Goal: Task Accomplishment & Management: Use online tool/utility

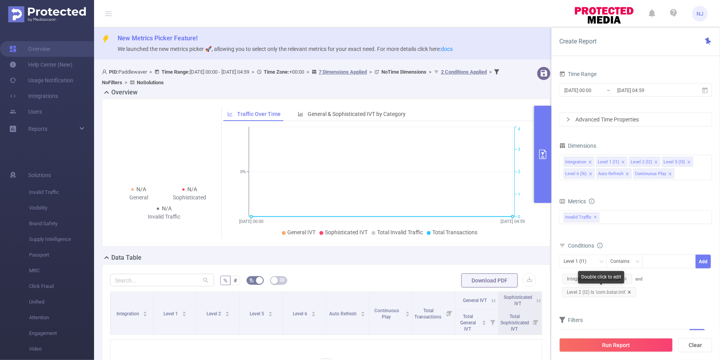
click at [629, 290] on icon "icon: close" at bounding box center [630, 292] width 4 height 4
click at [654, 346] on button "Run Report" at bounding box center [616, 345] width 114 height 14
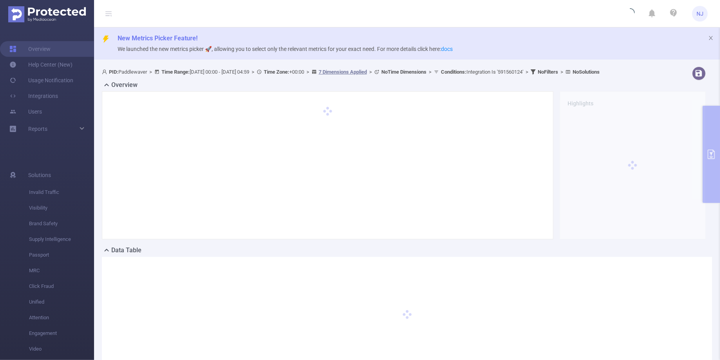
scroll to position [70, 0]
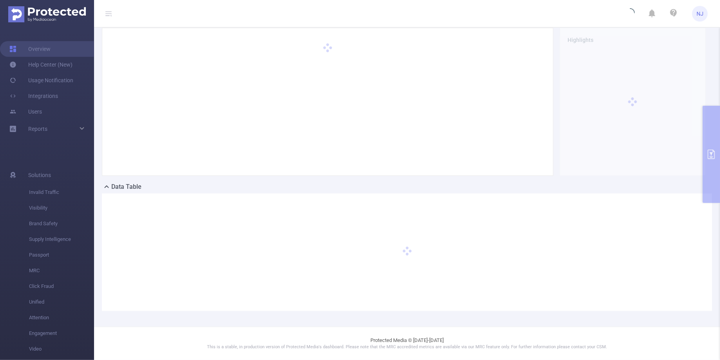
scroll to position [10, 0]
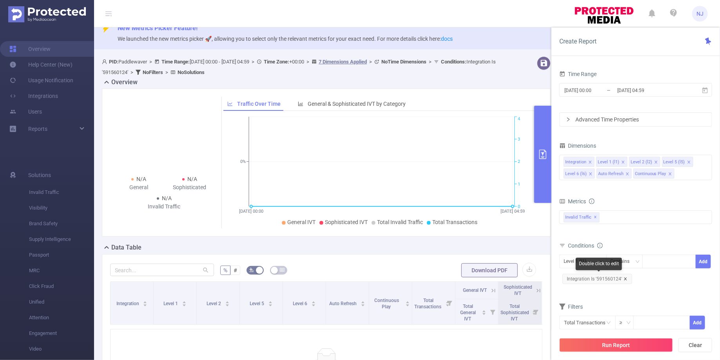
click at [626, 277] on icon "icon: close" at bounding box center [626, 279] width 4 height 4
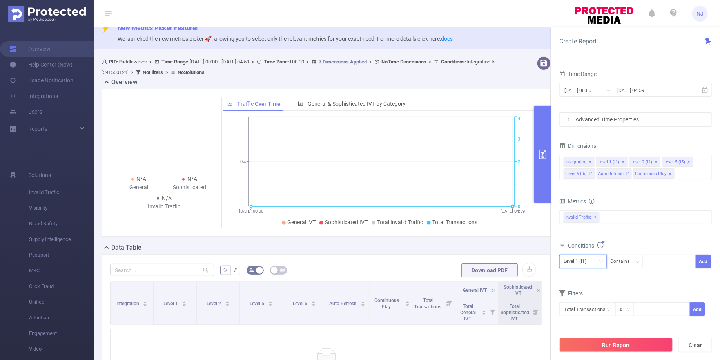
click at [586, 263] on div "Level 1 (l1)" at bounding box center [578, 261] width 28 height 13
click at [587, 298] on li "Level 2 (l2)" at bounding box center [583, 302] width 49 height 13
click at [649, 259] on input at bounding box center [649, 262] width 4 height 10
paste input "591560124"
type input "591560124"
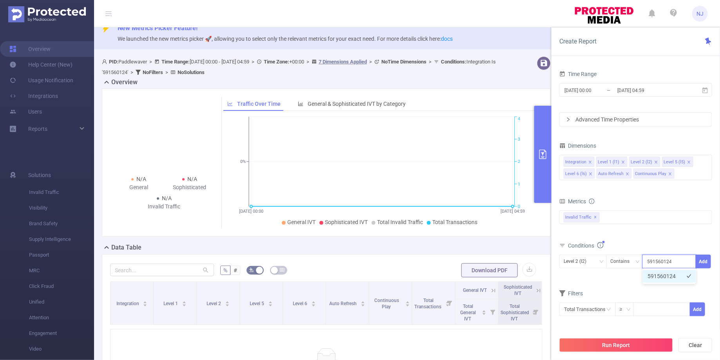
click at [663, 276] on li "591560124" at bounding box center [669, 276] width 53 height 13
click at [710, 290] on div "Filters" at bounding box center [635, 294] width 153 height 13
click at [634, 351] on button "Run Report" at bounding box center [616, 345] width 114 height 14
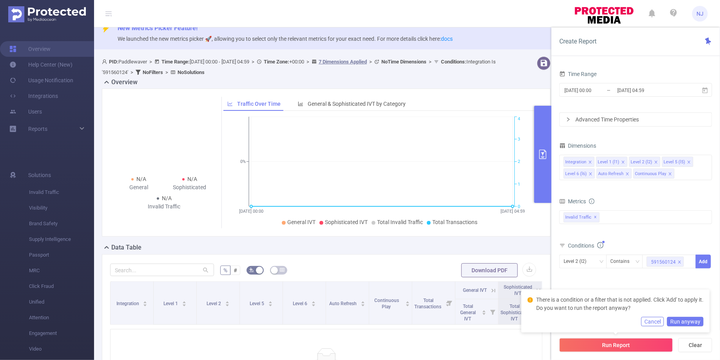
click at [655, 320] on button "Cancel" at bounding box center [652, 321] width 23 height 9
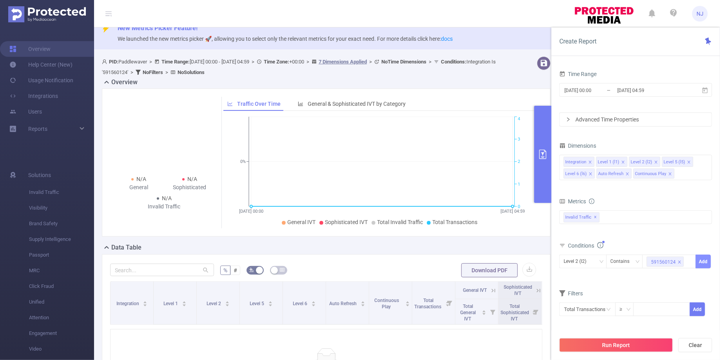
click at [704, 259] on button "Add" at bounding box center [703, 262] width 15 height 14
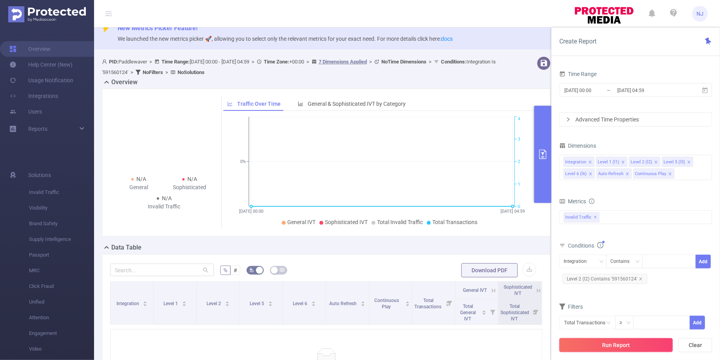
click at [632, 350] on button "Run Report" at bounding box center [616, 345] width 114 height 14
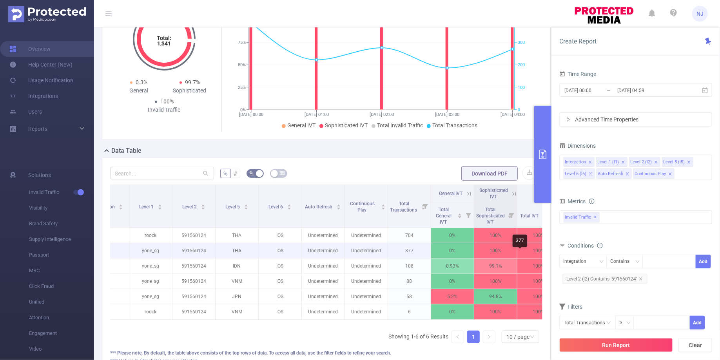
scroll to position [0, 43]
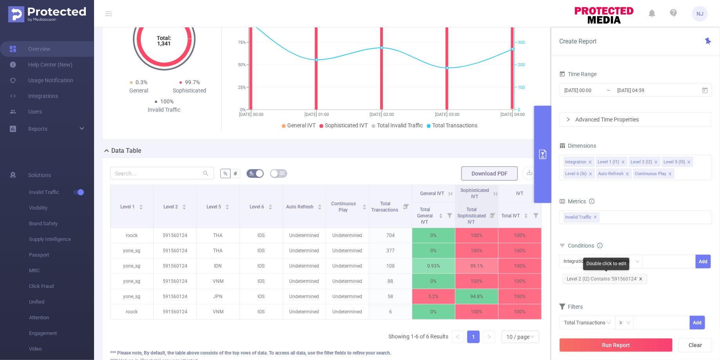
click at [641, 277] on icon "icon: close" at bounding box center [641, 279] width 4 height 4
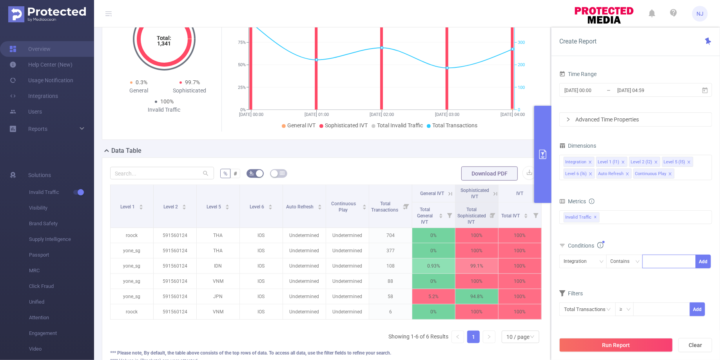
click at [657, 257] on div at bounding box center [669, 261] width 45 height 13
click at [621, 216] on div "Invalid Traffic ✕" at bounding box center [635, 217] width 153 height 14
click at [593, 259] on div "Integration" at bounding box center [583, 259] width 39 height 13
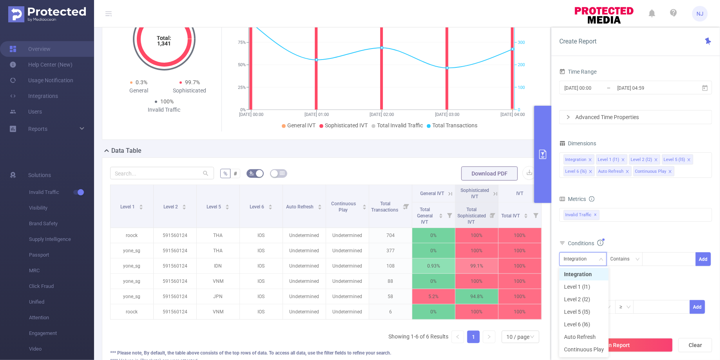
click at [593, 259] on div "Integration" at bounding box center [583, 259] width 39 height 13
click at [596, 260] on div "Integration" at bounding box center [583, 259] width 39 height 13
click at [585, 298] on li "Level 2 (l2)" at bounding box center [583, 299] width 49 height 13
click at [662, 256] on div at bounding box center [669, 259] width 45 height 13
paste input "1620336711"
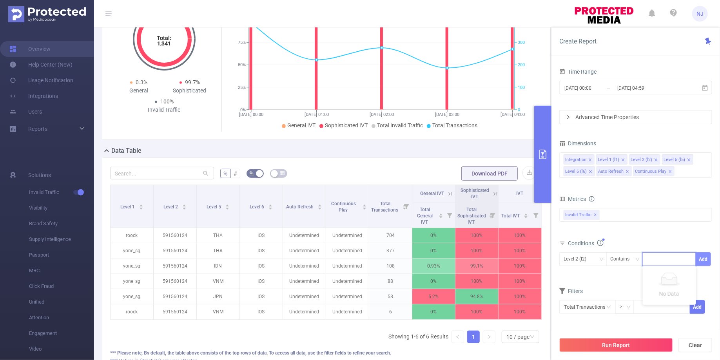
type input "1620336711"
click at [671, 274] on li "1620336711" at bounding box center [669, 274] width 53 height 13
click at [702, 261] on button "Add" at bounding box center [703, 259] width 15 height 14
click at [643, 345] on button "Run Report" at bounding box center [616, 345] width 114 height 14
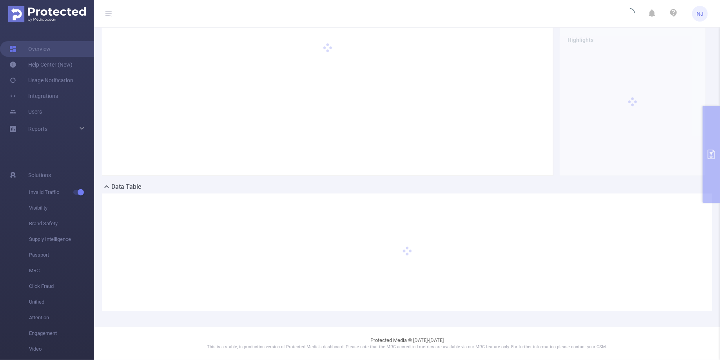
scroll to position [70, 0]
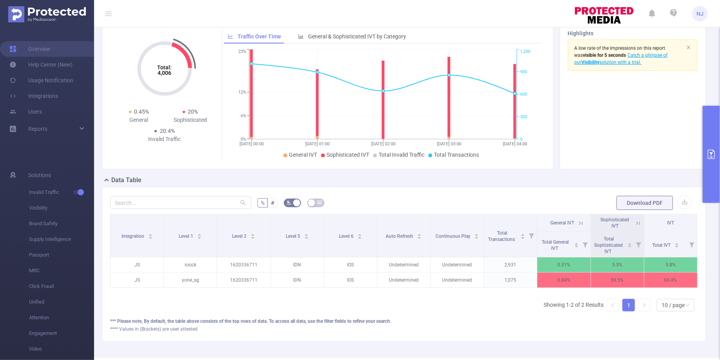
click at [704, 181] on button "primary" at bounding box center [711, 154] width 17 height 97
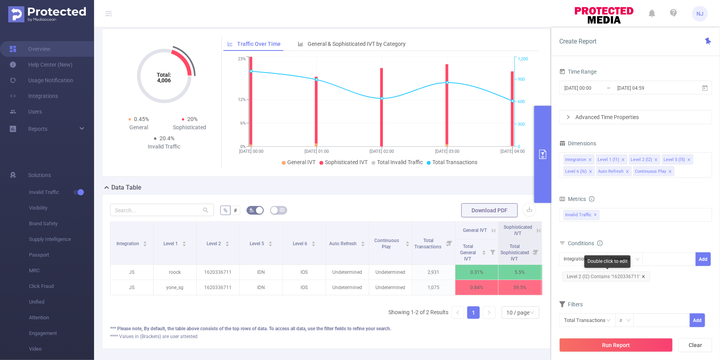
click at [642, 275] on icon "icon: close" at bounding box center [644, 277] width 4 height 4
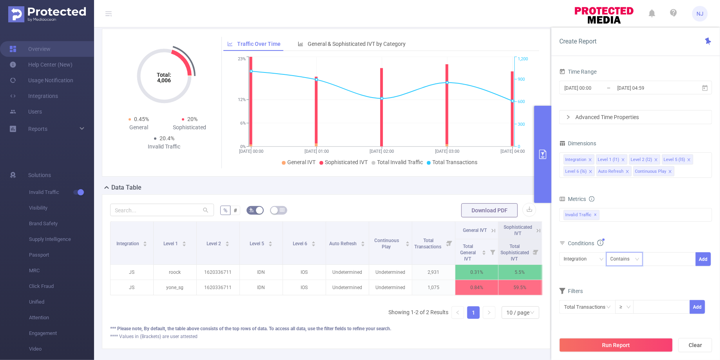
click at [617, 261] on div "Contains" at bounding box center [623, 259] width 25 height 13
click at [579, 257] on div "Integration" at bounding box center [578, 259] width 29 height 13
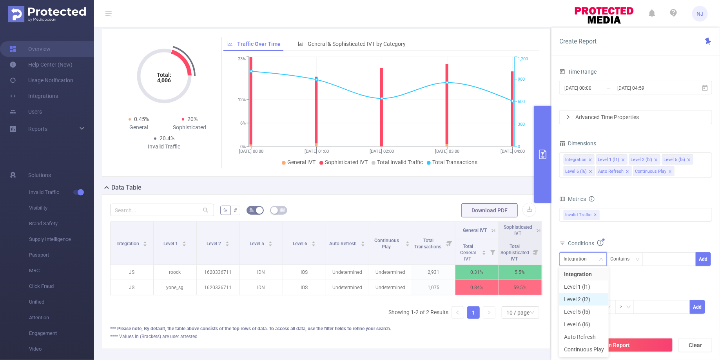
click at [576, 297] on li "Level 2 (l2)" at bounding box center [583, 299] width 49 height 13
click at [660, 256] on div at bounding box center [669, 259] width 45 height 13
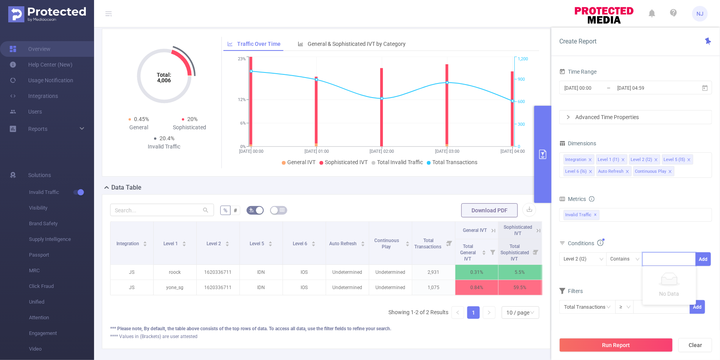
paste input "1624606445"
type input "1624606445"
click at [705, 257] on button "Add" at bounding box center [703, 259] width 15 height 14
click at [625, 346] on button "Run Report" at bounding box center [616, 345] width 114 height 14
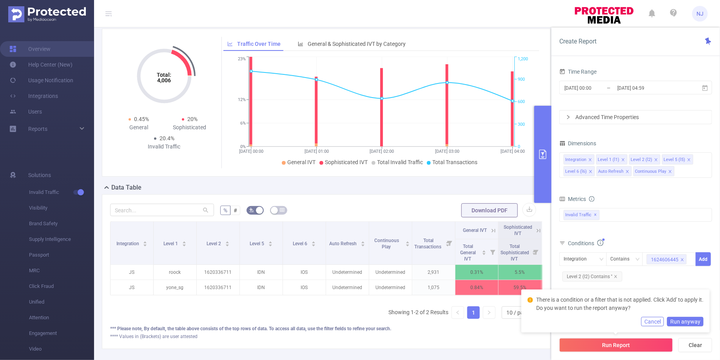
click at [657, 324] on button "Cancel" at bounding box center [652, 321] width 23 height 9
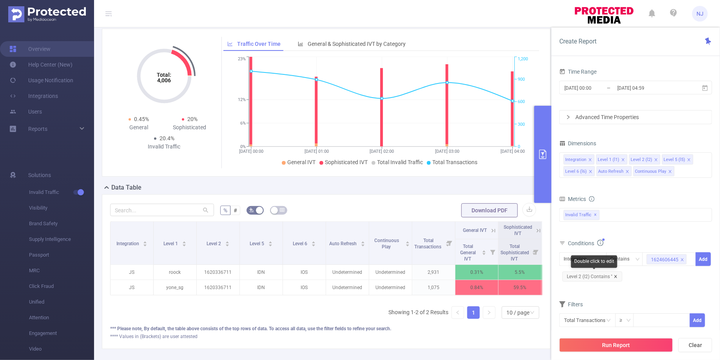
click at [617, 276] on icon "icon: close" at bounding box center [616, 277] width 4 height 4
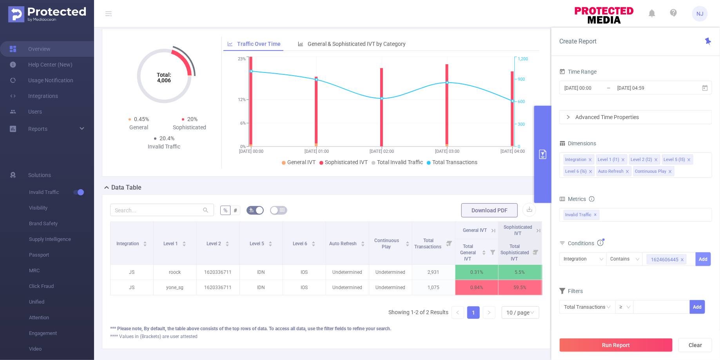
click at [705, 259] on button "Add" at bounding box center [703, 259] width 15 height 14
click at [615, 346] on button "Run Report" at bounding box center [616, 345] width 114 height 14
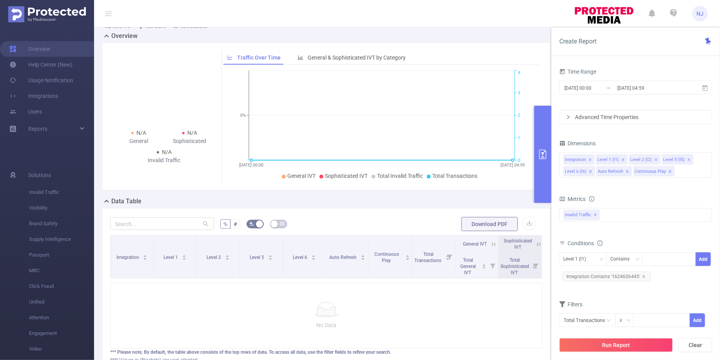
scroll to position [62, 0]
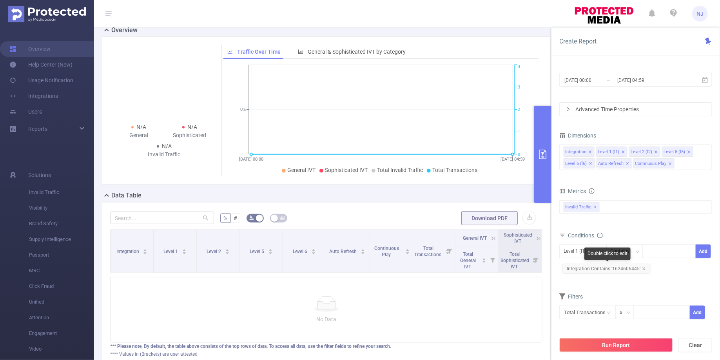
click at [646, 269] on span "Integration Contains '1624606445'" at bounding box center [606, 269] width 88 height 10
click at [642, 268] on icon "icon: close" at bounding box center [644, 269] width 4 height 4
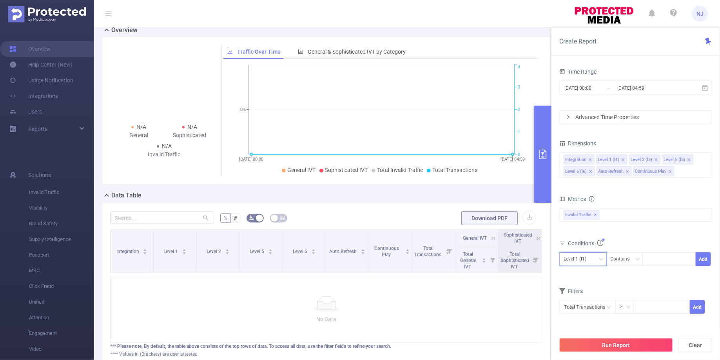
click at [585, 258] on div "Level 1 (l1)" at bounding box center [578, 259] width 28 height 13
click at [579, 297] on li "Level 2 (l2)" at bounding box center [583, 299] width 49 height 13
click at [665, 258] on div at bounding box center [669, 259] width 45 height 13
paste input "1624606445"
type input "1624606445"
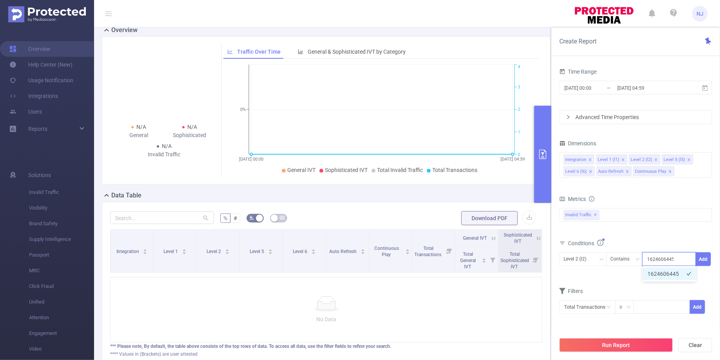
click at [668, 274] on li "1624606445" at bounding box center [669, 274] width 53 height 13
click at [704, 257] on button "Add" at bounding box center [703, 259] width 15 height 14
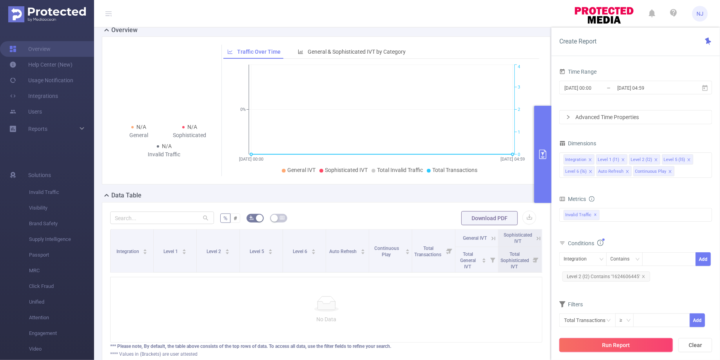
click at [619, 345] on button "Run Report" at bounding box center [616, 345] width 114 height 14
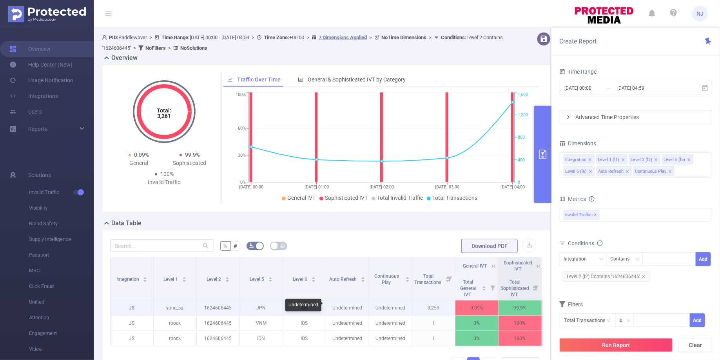
scroll to position [0, 43]
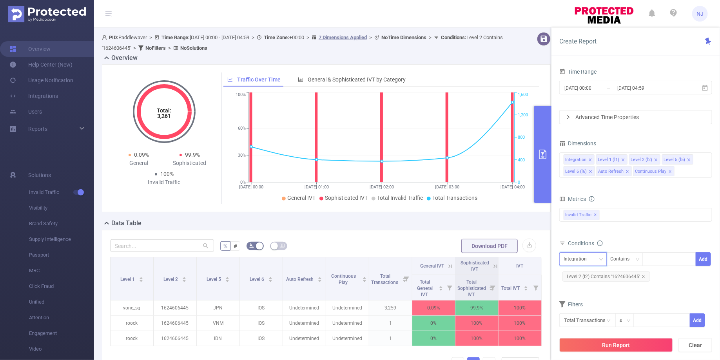
click at [595, 263] on div "Integration" at bounding box center [583, 259] width 39 height 13
click at [585, 299] on li "Level 2 (l2)" at bounding box center [583, 299] width 49 height 13
click at [643, 275] on icon "icon: close" at bounding box center [644, 277] width 4 height 4
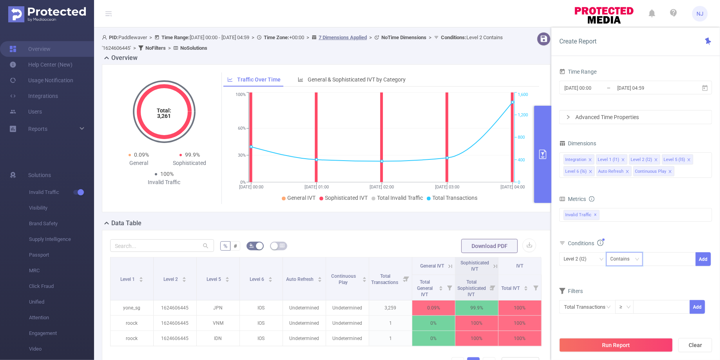
click at [626, 256] on div "Contains" at bounding box center [623, 259] width 25 height 13
click at [629, 287] on li "Is" at bounding box center [632, 287] width 52 height 13
click at [660, 258] on div at bounding box center [669, 259] width 45 height 13
paste input "com.darmiu.folasia"
type input "com.darmiu.folasia"
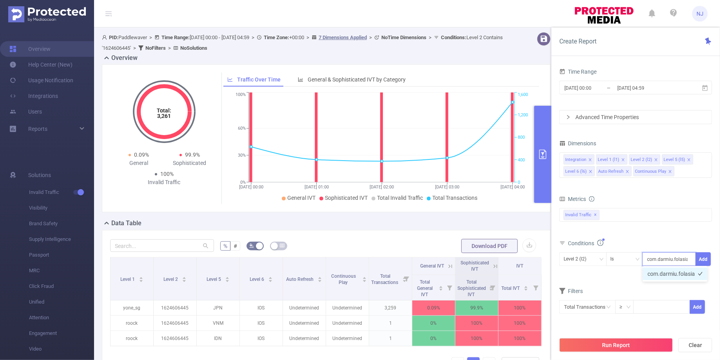
click at [683, 274] on li "com.darmiu.folasia" at bounding box center [675, 274] width 65 height 13
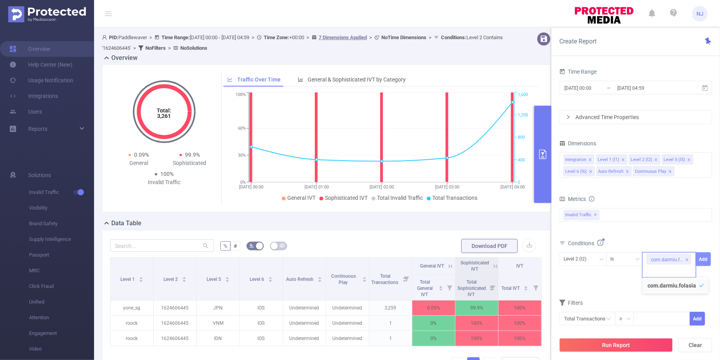
click at [703, 258] on button "Add" at bounding box center [703, 259] width 15 height 14
click at [644, 348] on button "Run Report" at bounding box center [616, 345] width 114 height 14
